Goal: Use online tool/utility: Utilize a website feature to perform a specific function

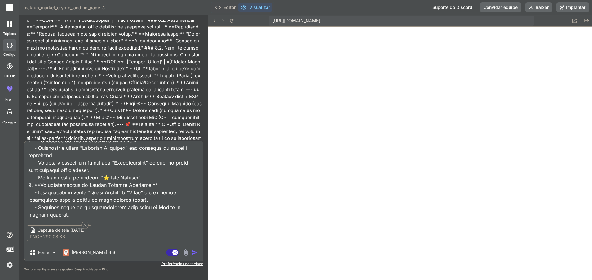
scroll to position [328, 0]
type textarea "#### Loremip d Sitametconsect ad Elitse Doeiusm te Inc Utlaboreet Dolore > **Ma…"
click at [187, 254] on img at bounding box center [185, 252] width 7 height 7
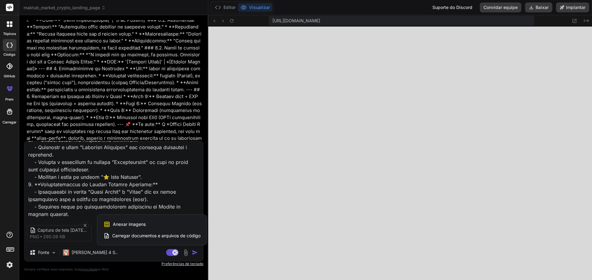
click at [160, 226] on div "Anexar imagens Os anexos de imagem são suportados apenas nos modelos [PERSON_NA…" at bounding box center [151, 225] width 97 height 12
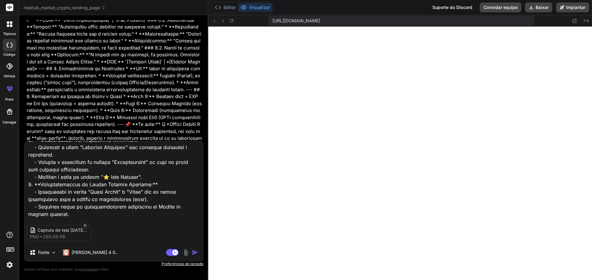
type textarea "x"
type input "C:\fakepath\Captura de tela [DATE] 174144.png"
click at [192, 253] on img "button" at bounding box center [195, 253] width 6 height 6
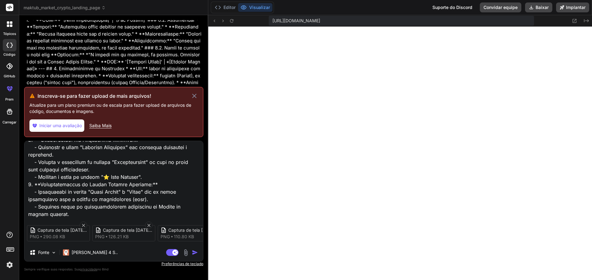
click at [68, 128] on button "Iniciar uma avaliação" at bounding box center [56, 126] width 55 height 12
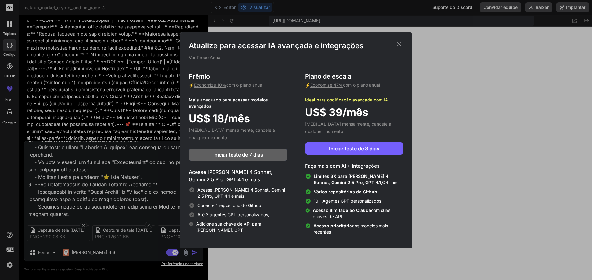
click at [387, 42] on h1 "Atualize para acessar IA avançada e integrações" at bounding box center [296, 46] width 214 height 10
click at [400, 42] on icon at bounding box center [399, 44] width 7 height 7
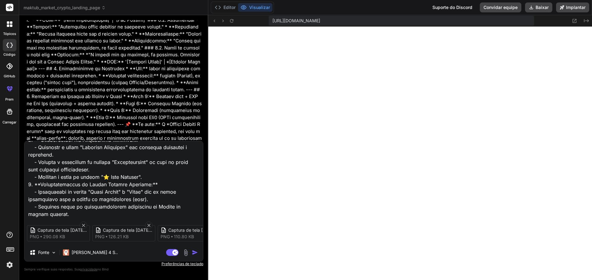
click at [193, 235] on span "110.80 KB" at bounding box center [184, 237] width 20 height 6
click at [149, 221] on div "Captura de tela [DATE] 173910 png 290.08 KB Captura de tela [DATE] 174144 png 1…" at bounding box center [113, 234] width 178 height 26
click at [150, 223] on icon at bounding box center [148, 225] width 5 height 5
click at [195, 252] on img "button" at bounding box center [195, 253] width 6 height 6
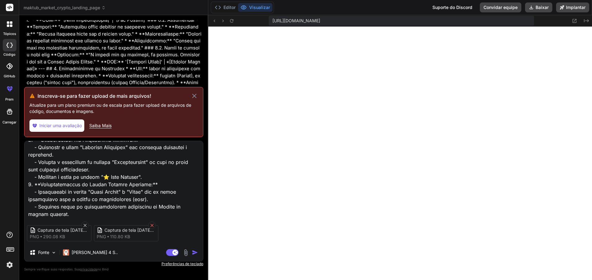
click at [151, 224] on div at bounding box center [151, 225] width 7 height 7
click at [83, 224] on icon at bounding box center [84, 225] width 5 height 5
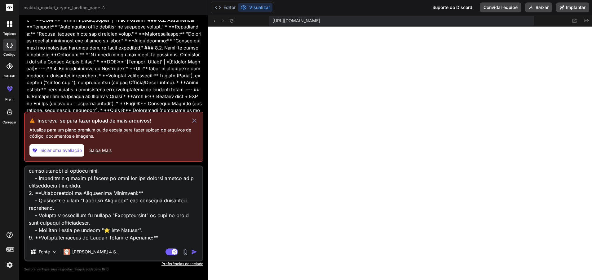
scroll to position [251, 0]
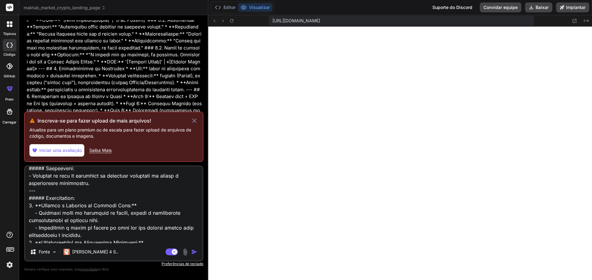
type textarea "x"
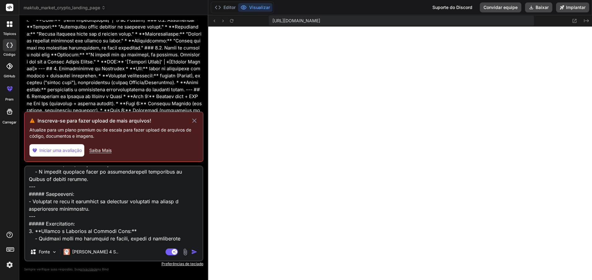
scroll to position [212, 0]
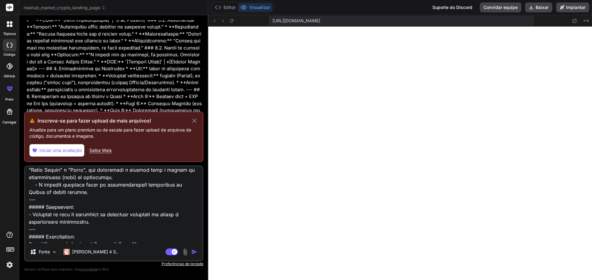
drag, startPoint x: 101, startPoint y: 220, endPoint x: 0, endPoint y: 206, distance: 102.3
click at [0, 206] on div "Tópicos código GitHub Prem Carregar maktub_market_crypto_landing_page Created w…" at bounding box center [296, 140] width 592 height 280
type textarea "#### Loremip d Sitametconsect ad Elitse Doeiusm te Inc Utlaboreet Dolore > **Ma…"
type textarea "x"
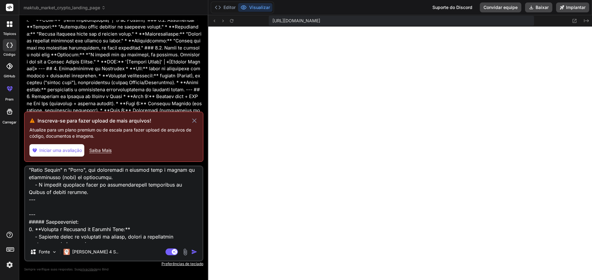
type textarea "#### Loremip d Sitametconsect ad Elitse Doeiusm te Inc Utlaboreet Dolore > **Ma…"
type textarea "x"
type textarea "#### Loremip d Sitametconsect ad Elitse Doeiusm te Inc Utlaboreet Dolore > **Ma…"
type textarea "x"
type textarea "#### Loremip d Sitametconsect ad Elitse Doeiusm te Inc Utlaboreet Dolore > **Ma…"
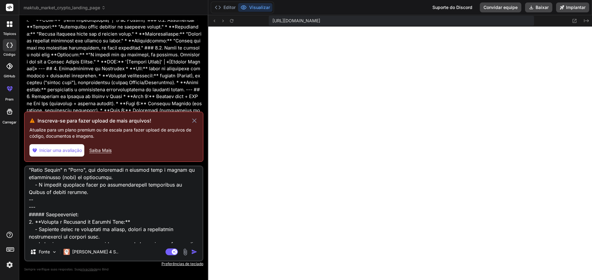
type textarea "x"
type textarea "#### Loremip d Sitametconsect ad Elitse Doeiusm te Inc Utlaboreet Dolore > **Ma…"
type textarea "x"
type textarea "#### Loremip d Sitametconsect ad Elitse Doeiusm te Inc Utlaboreet Dolore > **Ma…"
type textarea "x"
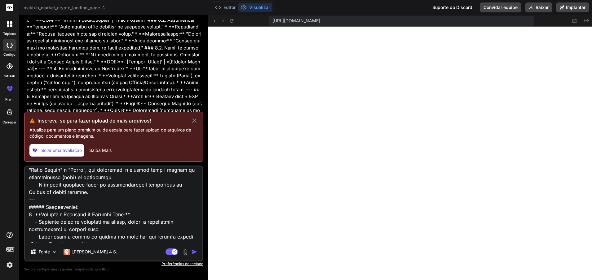
type textarea "#### Loremip d Sitametconsect ad Elitse Doeiusm te Inc Utlaboreet Dolore > **Ma…"
click at [197, 257] on div "Fonte Claude 4 S.." at bounding box center [113, 253] width 177 height 15
click at [191, 119] on icon at bounding box center [194, 120] width 7 height 7
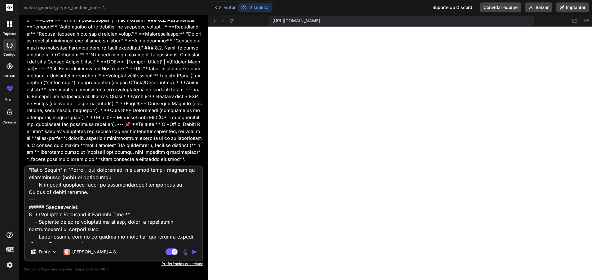
click at [193, 253] on img "button" at bounding box center [194, 252] width 6 height 6
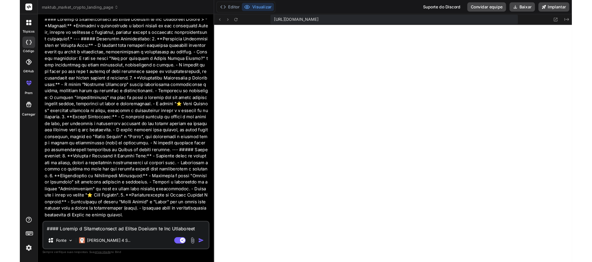
scroll to position [1346, 0]
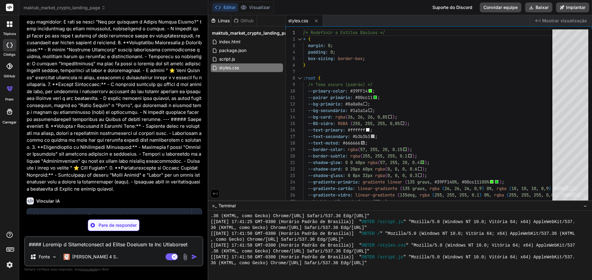
type textarea "x"
type textarea "document.head.appendChild(styleSheet);"
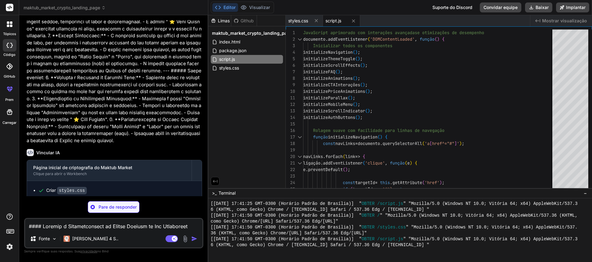
scroll to position [1418, 0]
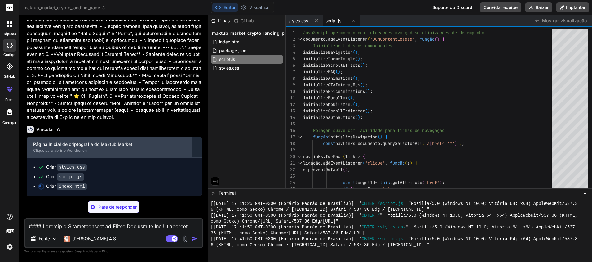
click at [165, 150] on div "Clique para abrir o Workbench" at bounding box center [109, 150] width 152 height 5
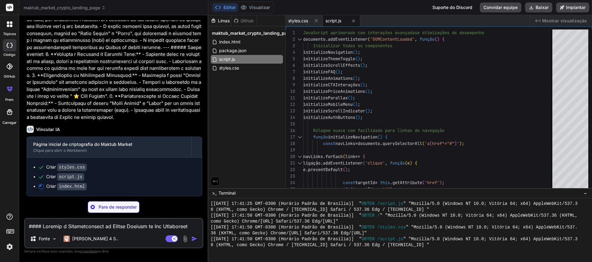
type textarea "x"
type textarea "</div> </footer> <script src="script.js"></script> </body> </html>"
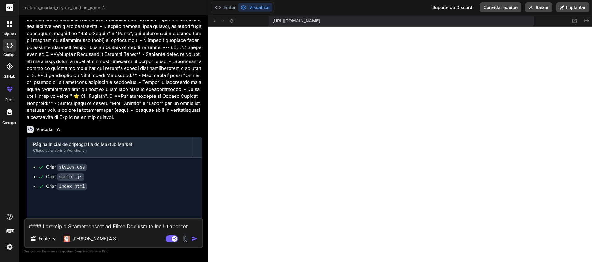
type textarea "x"
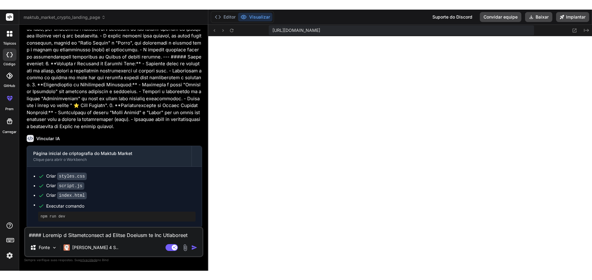
scroll to position [1420, 0]
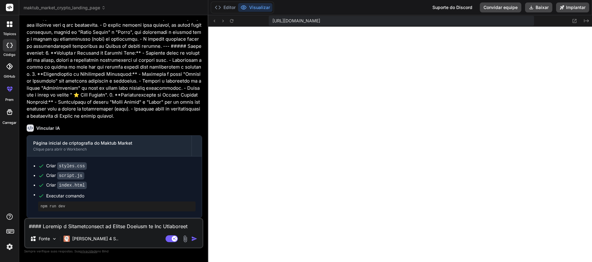
click at [131, 226] on textarea at bounding box center [113, 223] width 177 height 11
type textarea "p"
type textarea "x"
type textarea "pr"
type textarea "x"
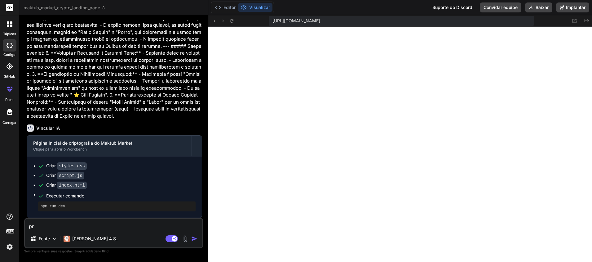
type textarea "pro"
type textarea "x"
type textarea "pros"
type textarea "x"
type textarea "pross"
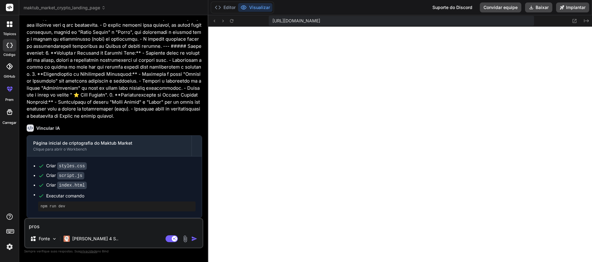
type textarea "x"
type textarea "prossi"
type textarea "x"
type textarea "prossig"
type textarea "x"
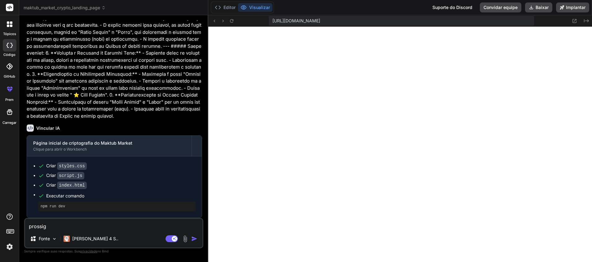
type textarea "prossiga"
type textarea "x"
type textarea "prossiga"
type textarea "x"
type textarea "prossiga"
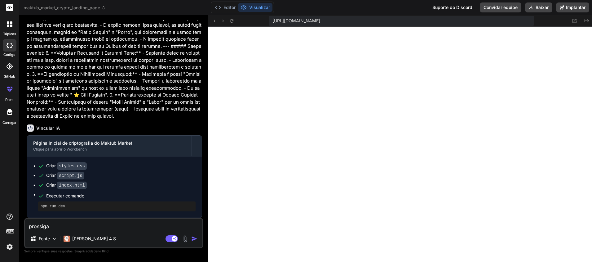
type textarea "x"
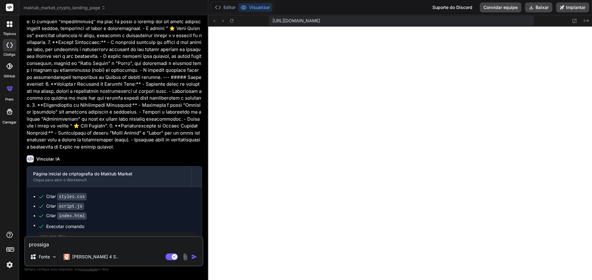
scroll to position [1401, 0]
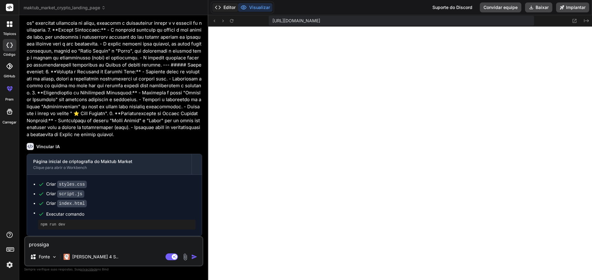
click at [220, 11] on button "Editor" at bounding box center [225, 7] width 26 height 9
